Goal: Book appointment/travel/reservation

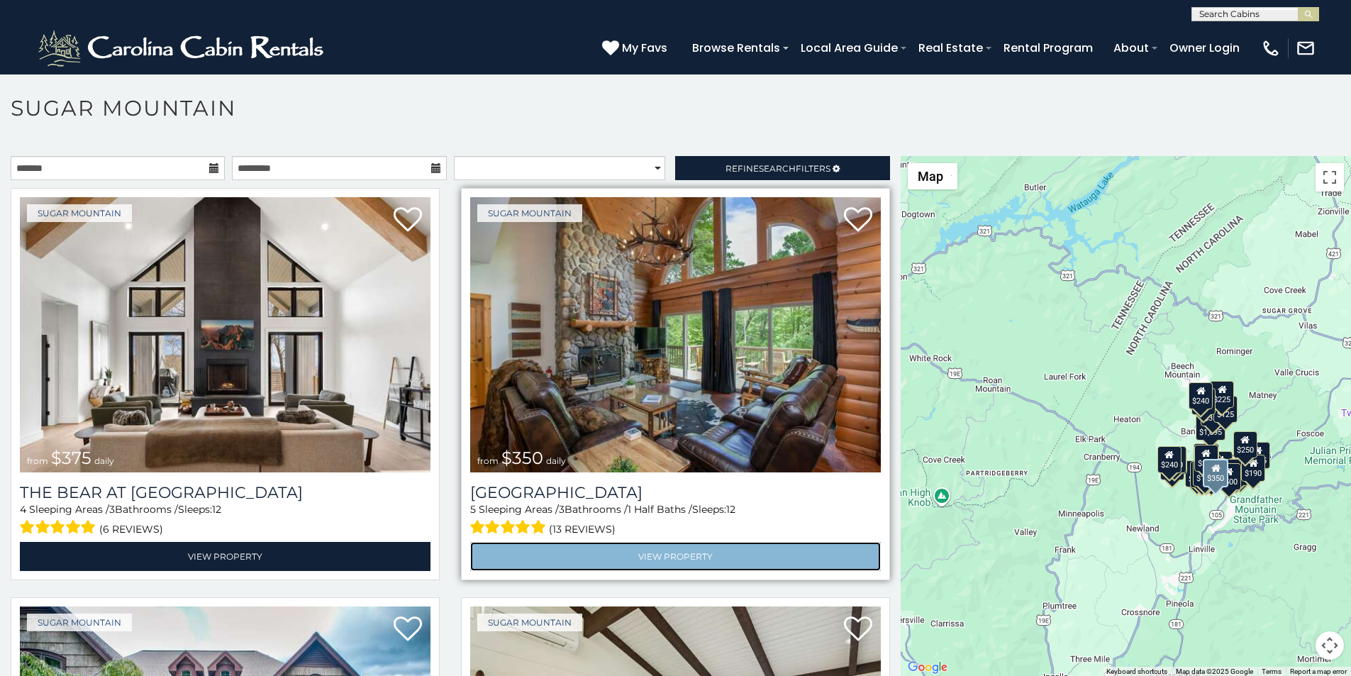
click at [506, 542] on link "View Property" at bounding box center [675, 556] width 411 height 29
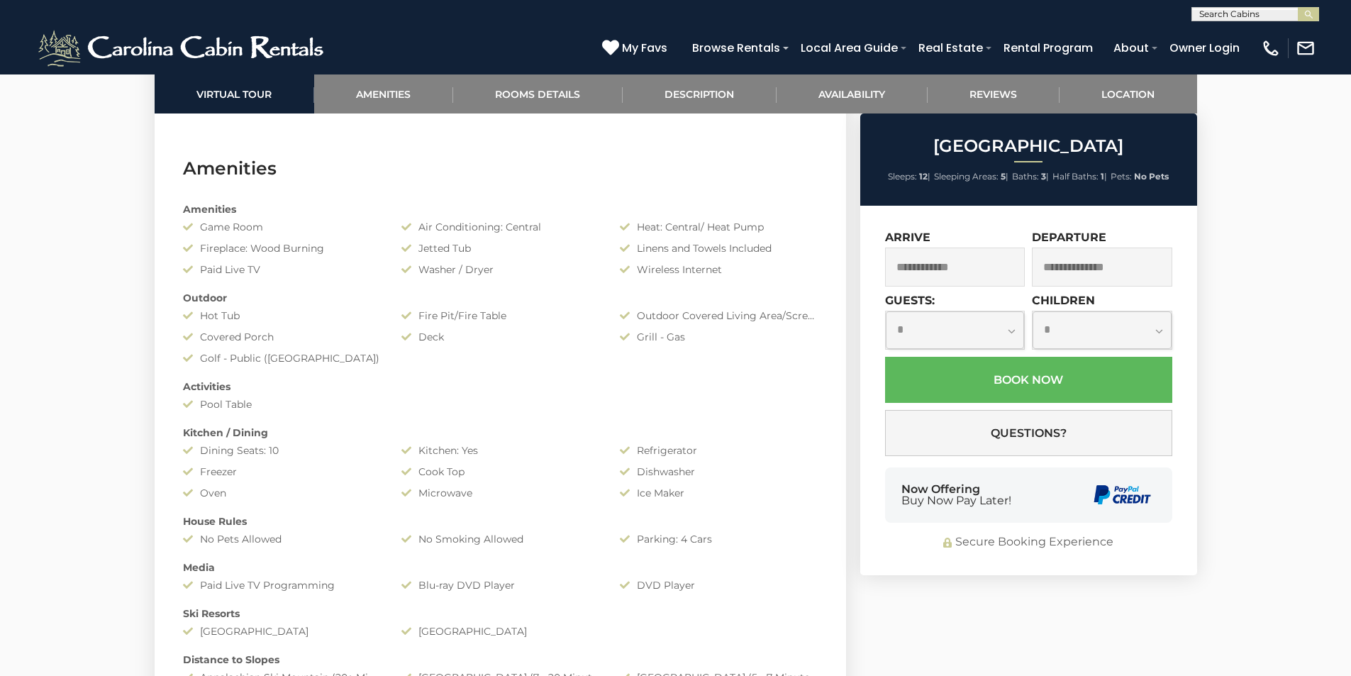
scroll to position [1123, 0]
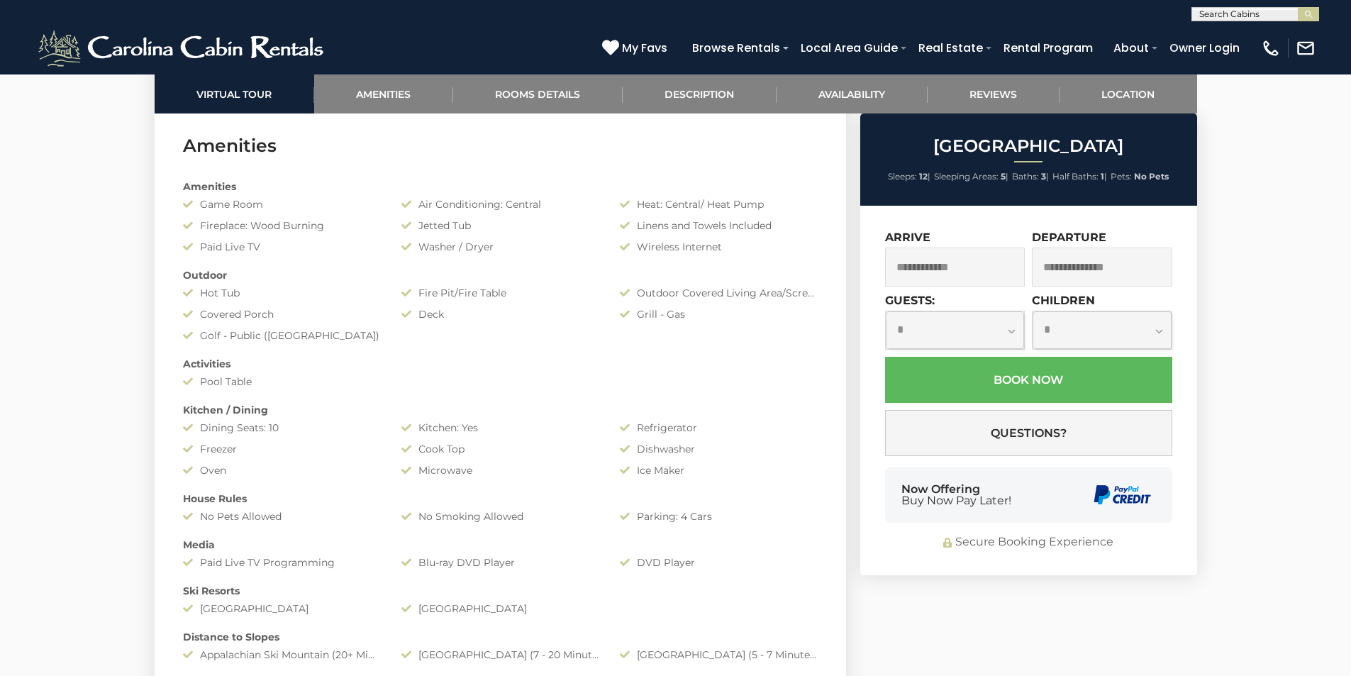
click at [913, 476] on div "Now Offering Buy Now Pay Later!" at bounding box center [1028, 494] width 287 height 55
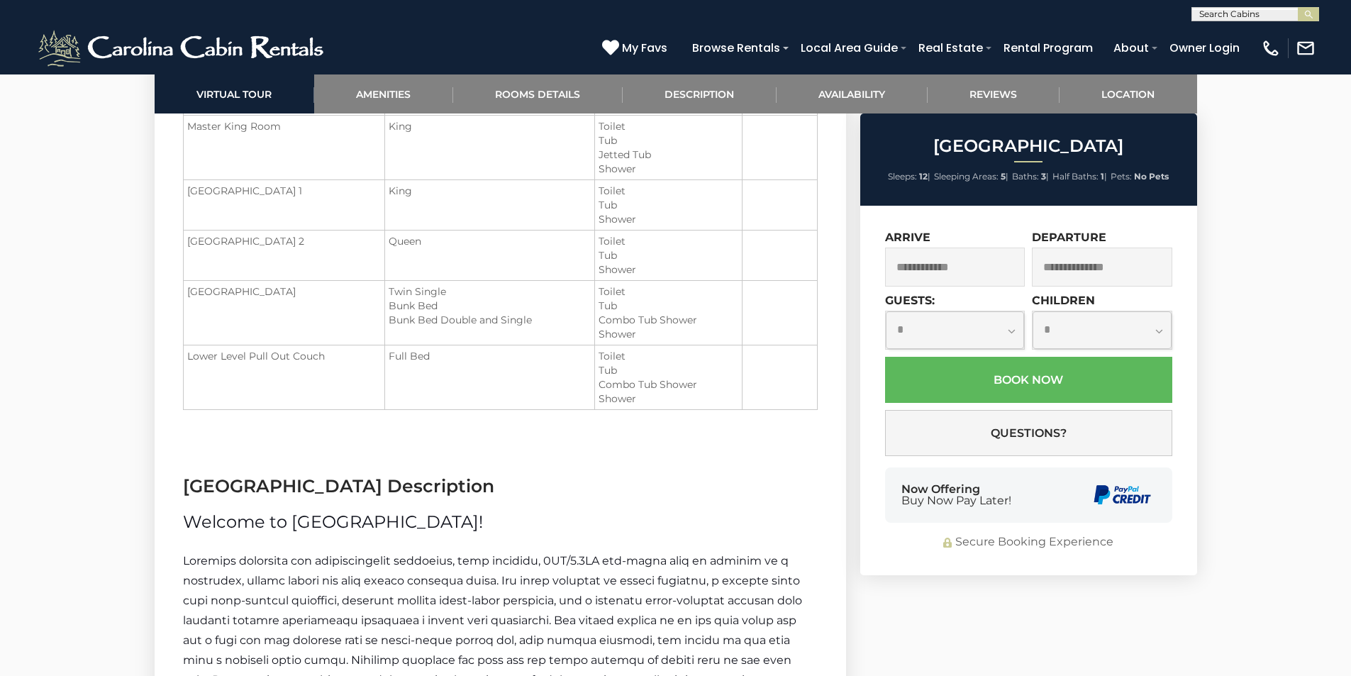
scroll to position [1822, 0]
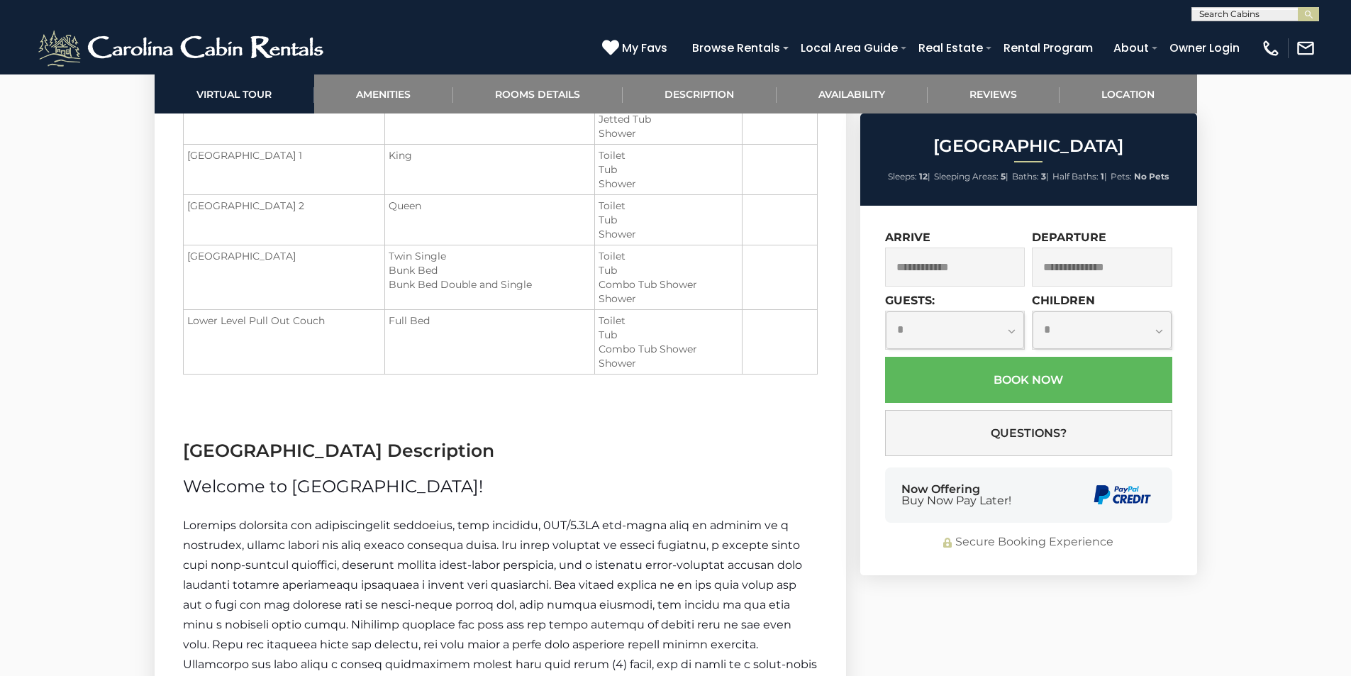
click at [1047, 535] on div "Secure Booking Experience" at bounding box center [1028, 542] width 287 height 16
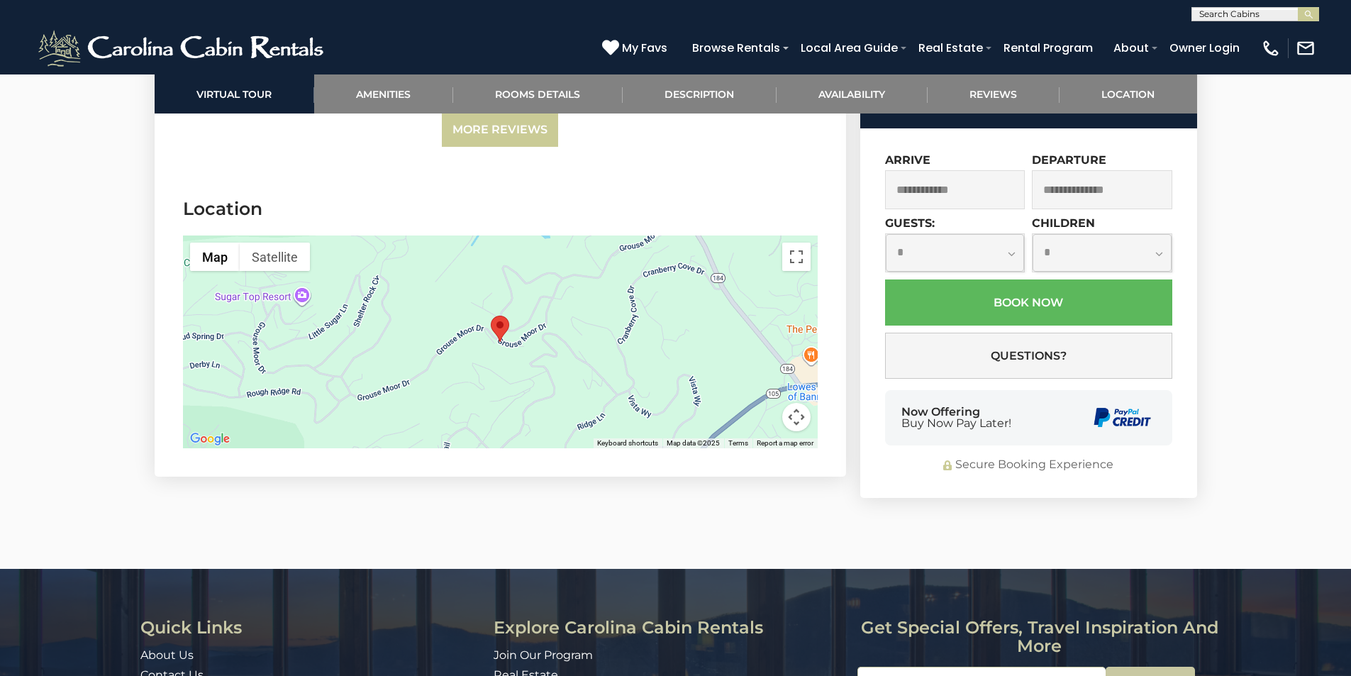
scroll to position [3853, 0]
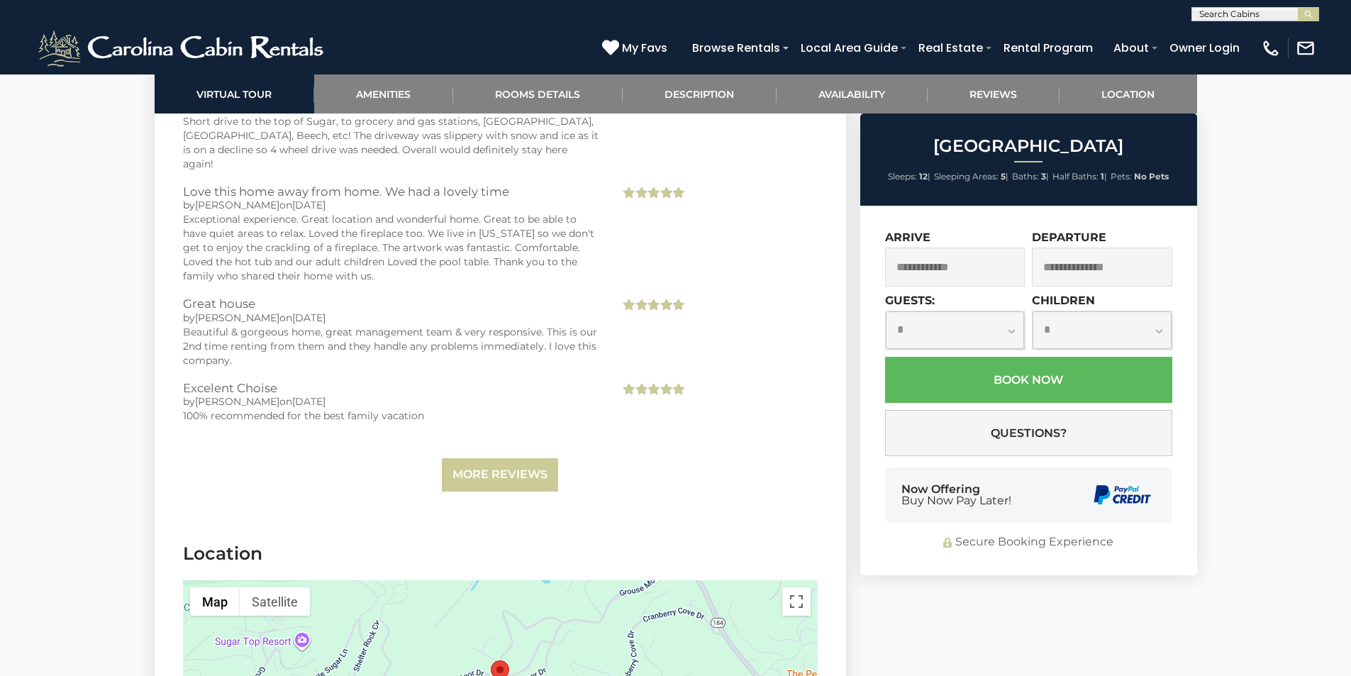
scroll to position [3558, 0]
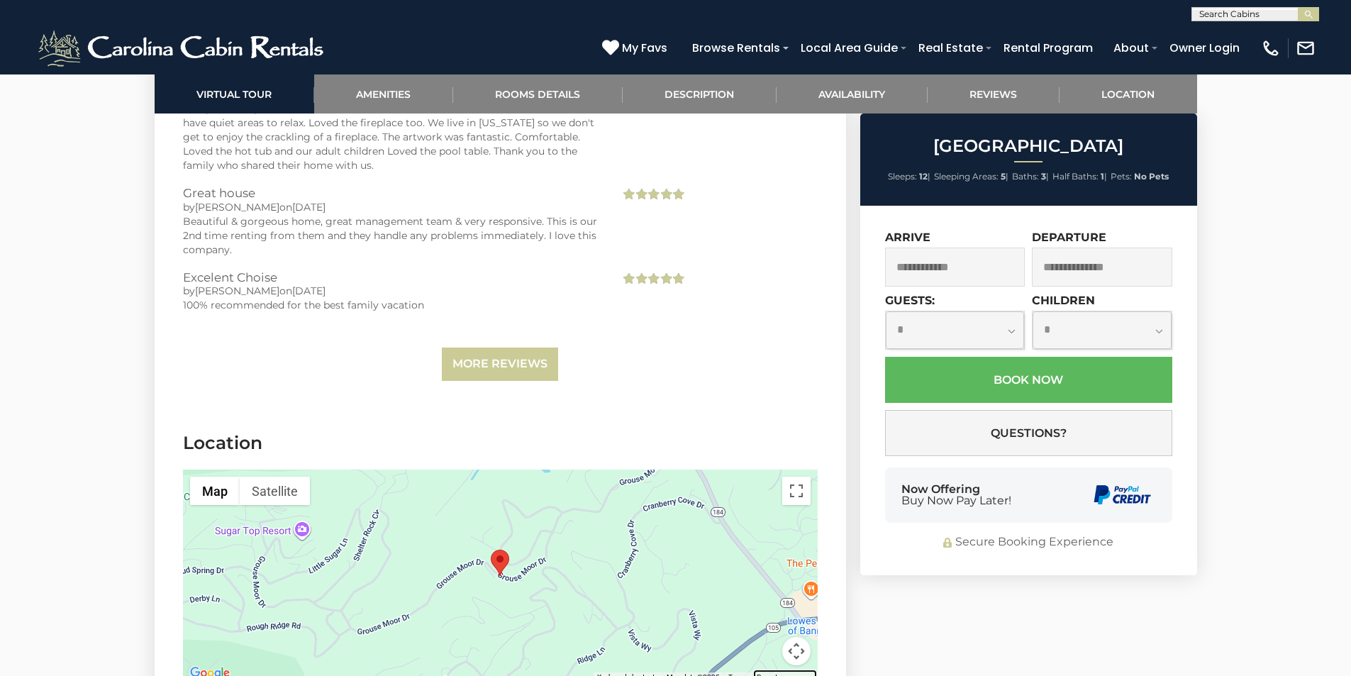
click at [766, 673] on link "Report a map error" at bounding box center [785, 677] width 57 height 8
